Goal: Find specific page/section: Find specific page/section

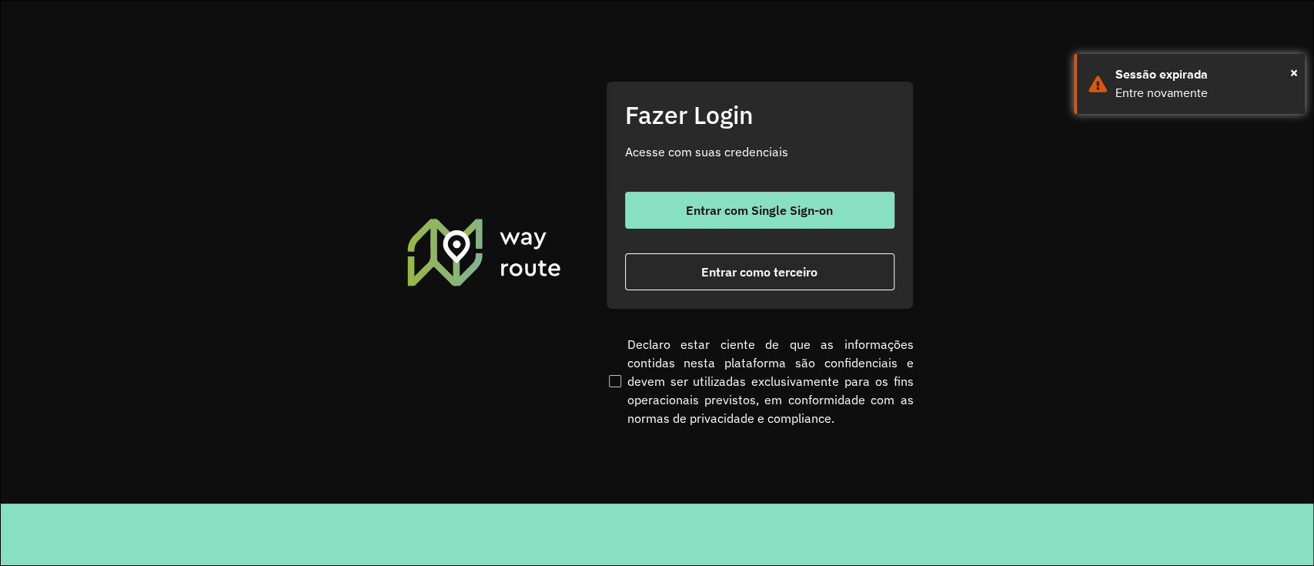
click at [723, 231] on div "Entrar com Single Sign-on Entrar como terceiro" at bounding box center [759, 241] width 269 height 99
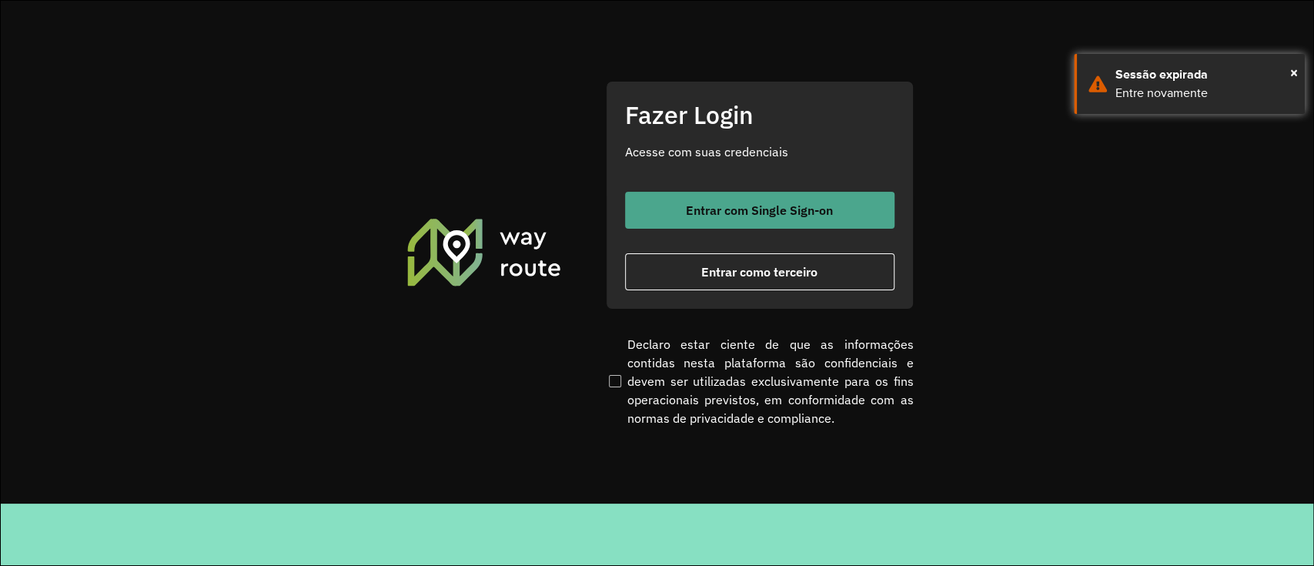
click at [732, 220] on button "Entrar com Single Sign-on" at bounding box center [759, 210] width 269 height 37
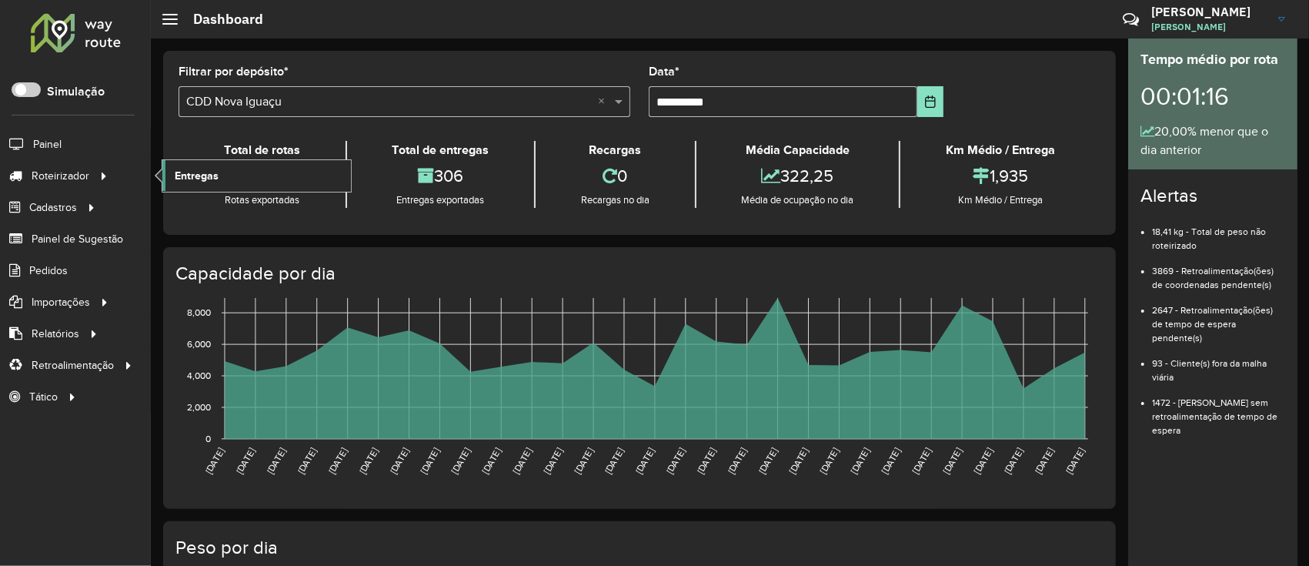
click at [197, 177] on span "Entregas" at bounding box center [197, 176] width 44 height 16
